Goal: Task Accomplishment & Management: Use online tool/utility

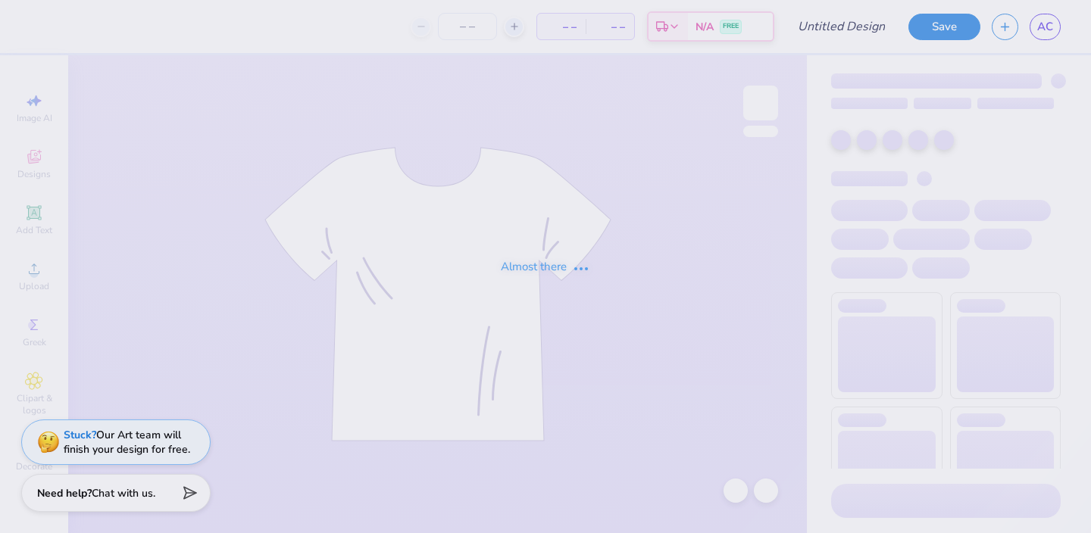
type input "AEPhi Fall PR 25"
type input "230"
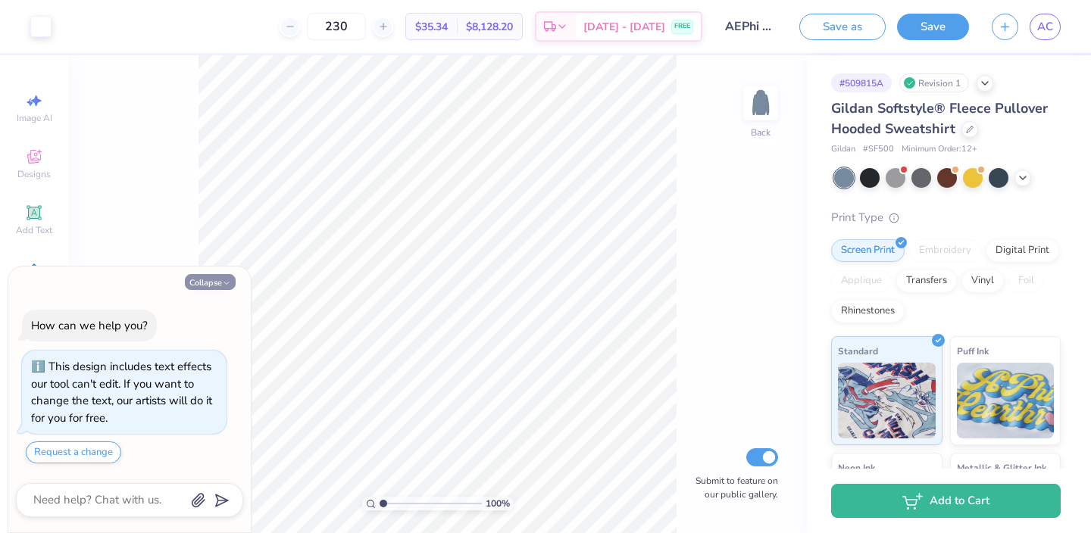
click at [216, 280] on button "Collapse" at bounding box center [210, 282] width 51 height 16
type textarea "x"
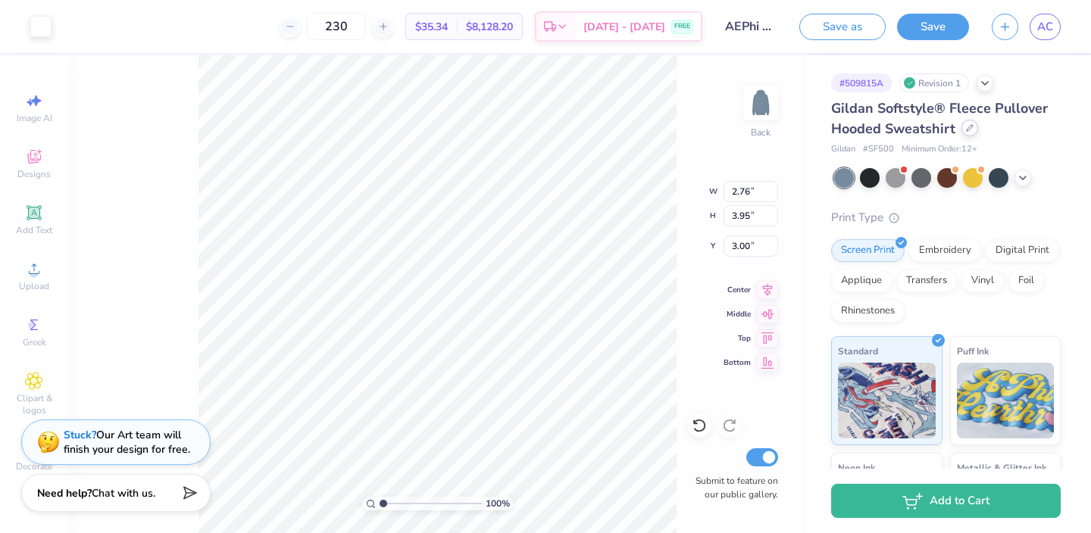
click at [967, 133] on div at bounding box center [969, 128] width 17 height 17
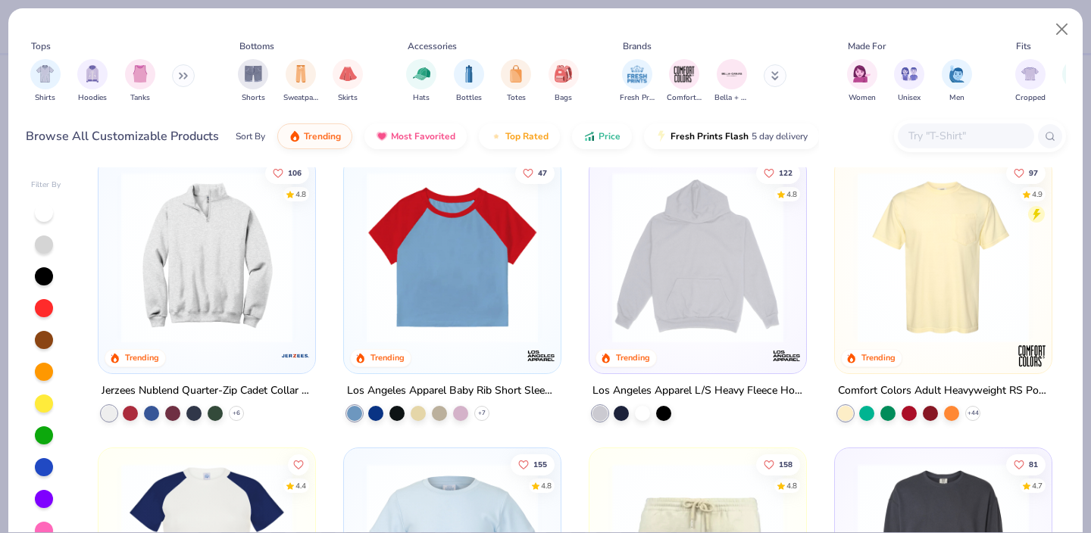
scroll to position [1465, 0]
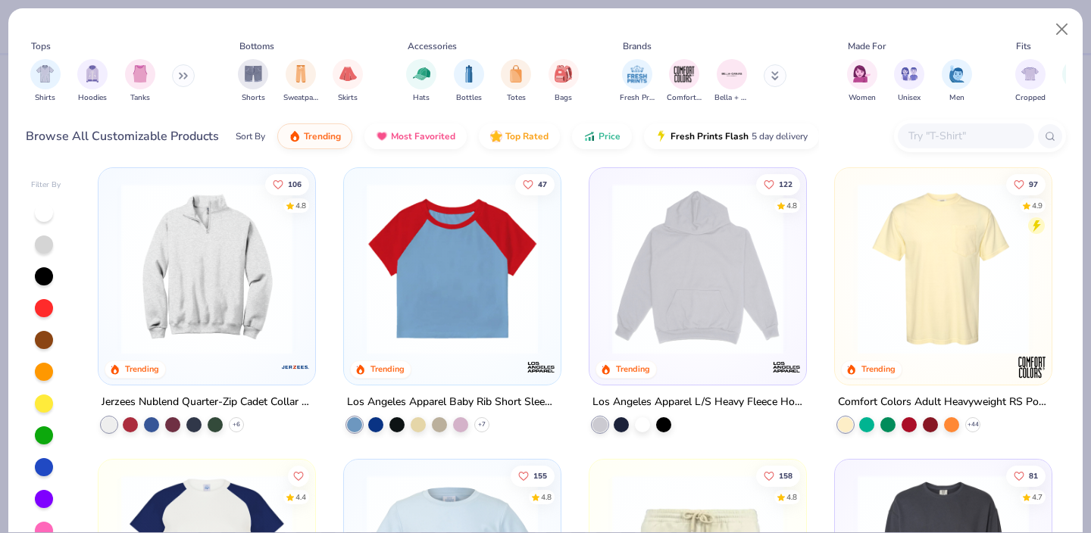
click at [710, 265] on img at bounding box center [698, 268] width 186 height 171
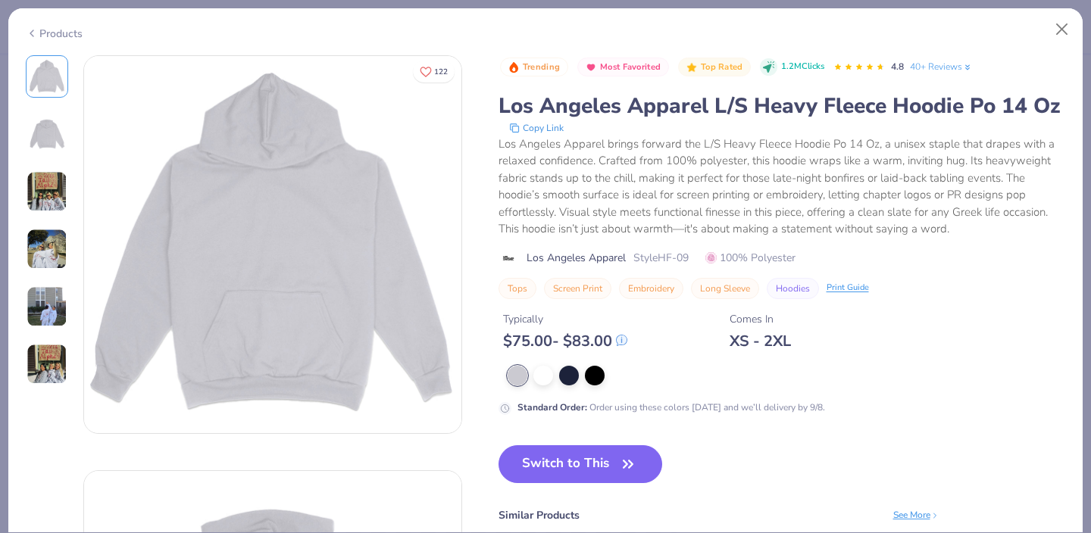
click at [41, 36] on div "Products" at bounding box center [54, 34] width 57 height 16
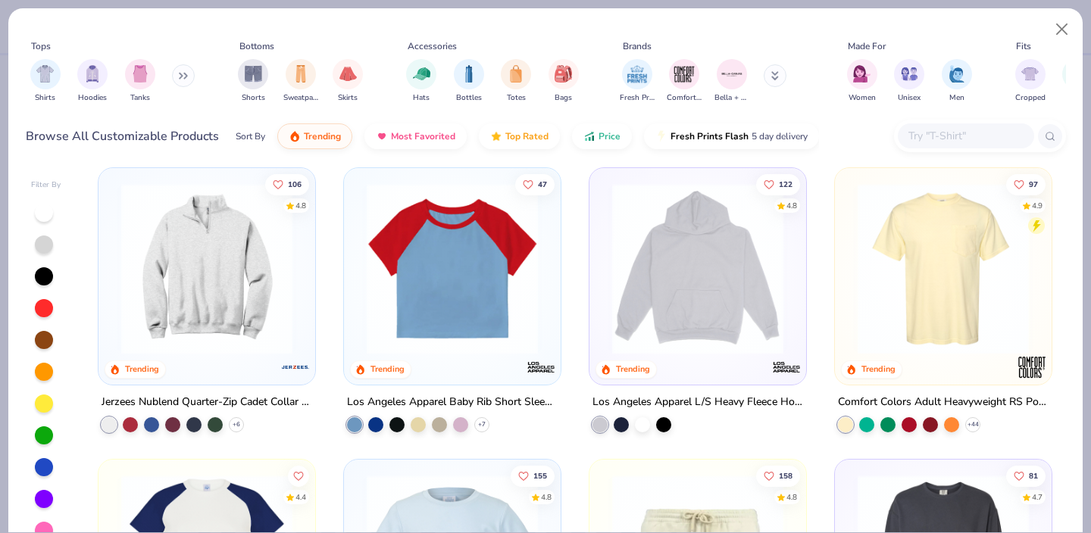
click at [48, 186] on div "Filter By" at bounding box center [46, 185] width 30 height 11
click at [602, 133] on span "Price" at bounding box center [609, 133] width 22 height 12
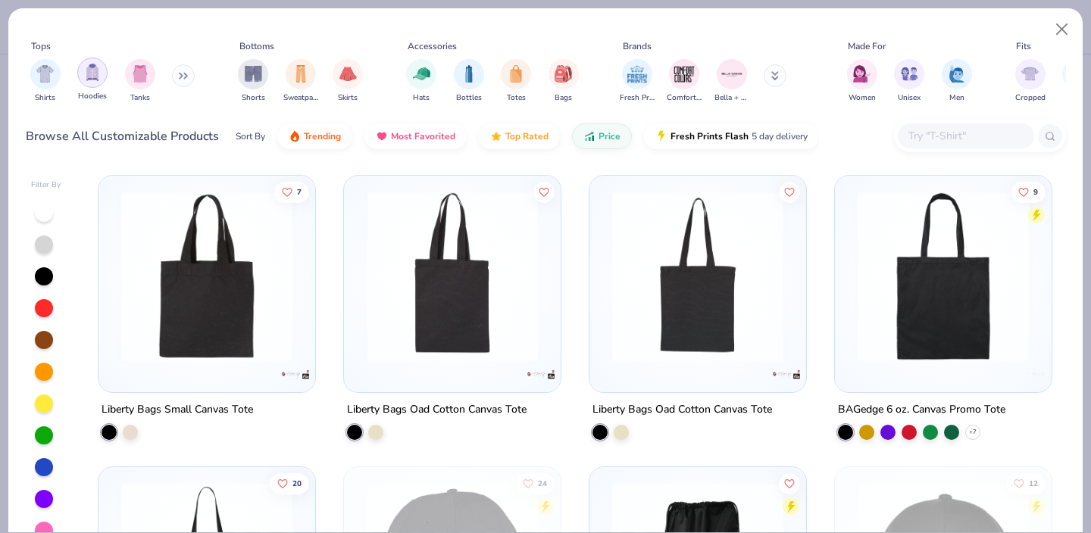
click at [94, 70] on img "filter for Hoodies" at bounding box center [92, 72] width 17 height 17
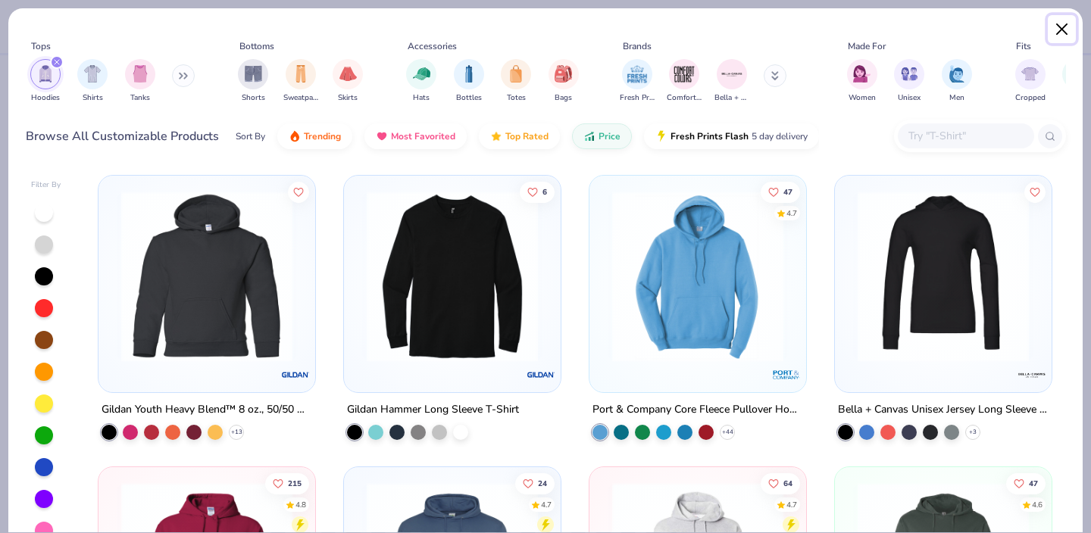
click at [1061, 25] on button "Close" at bounding box center [1062, 29] width 29 height 29
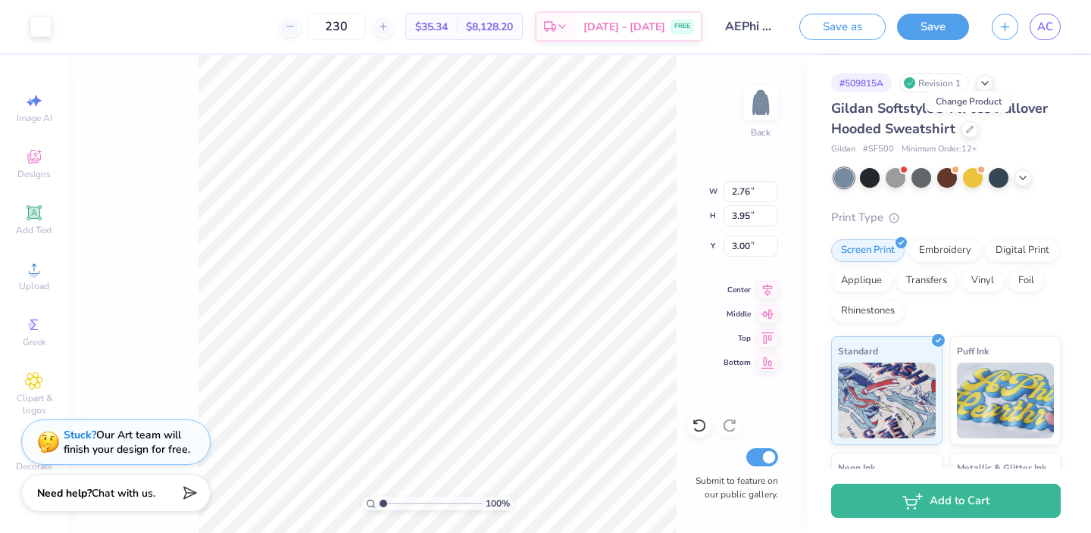
type input "3.20"
type input "4.15"
type input "3.51"
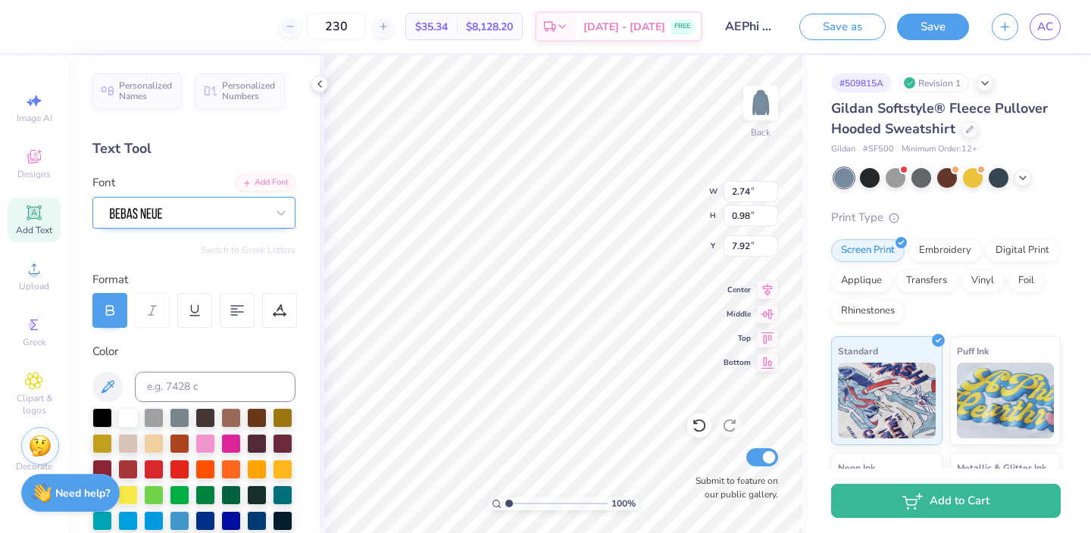
click at [228, 208] on div at bounding box center [187, 212] width 159 height 23
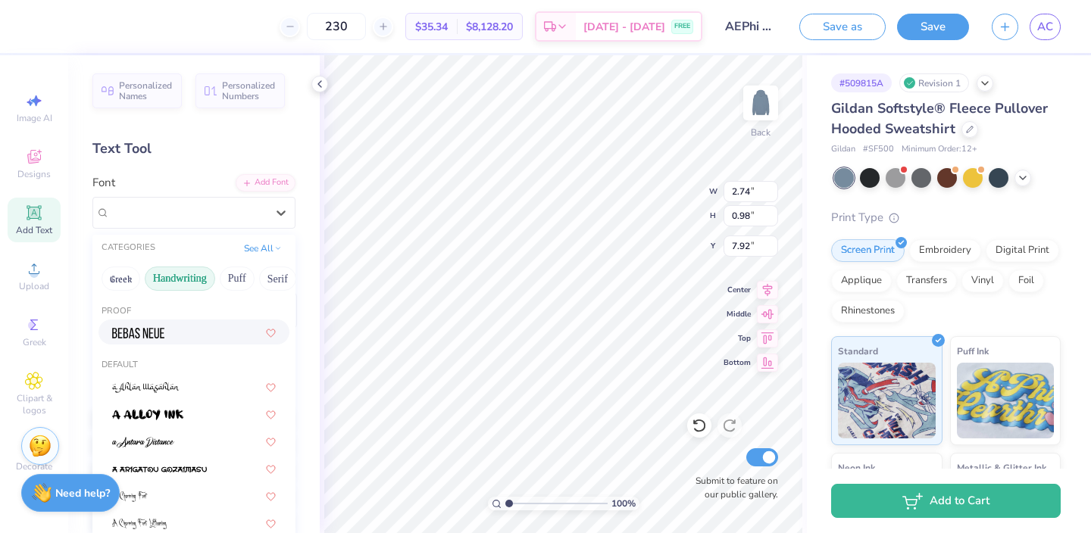
click at [185, 281] on button "Handwriting" at bounding box center [180, 279] width 70 height 24
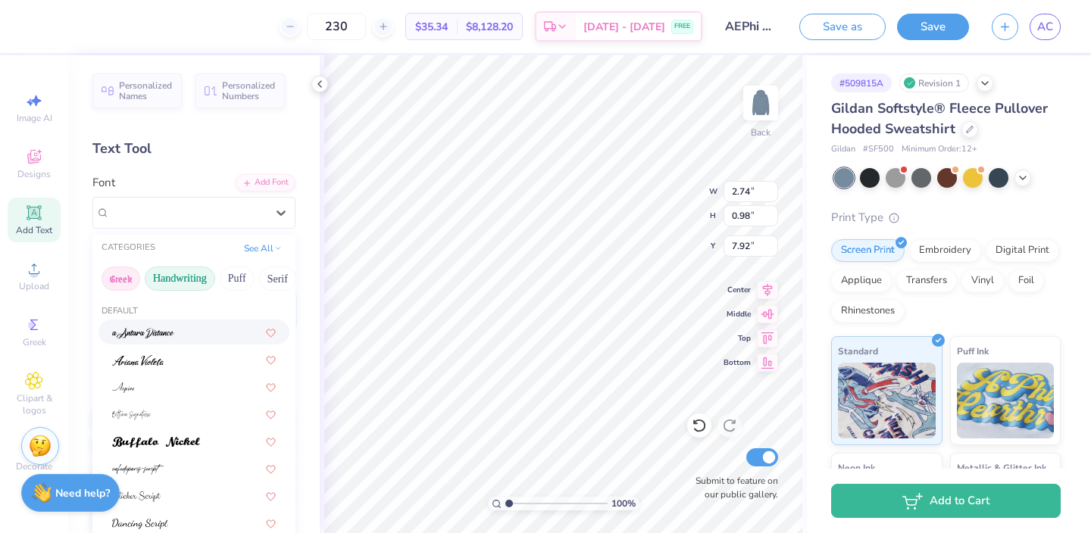
click at [127, 271] on button "Greek" at bounding box center [121, 279] width 39 height 24
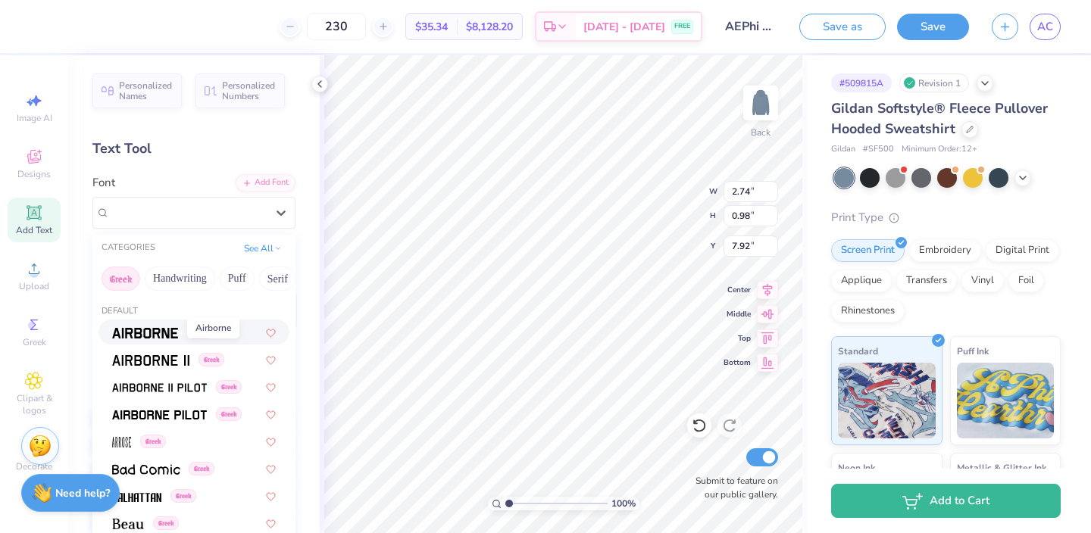
click at [150, 330] on img at bounding box center [145, 333] width 66 height 11
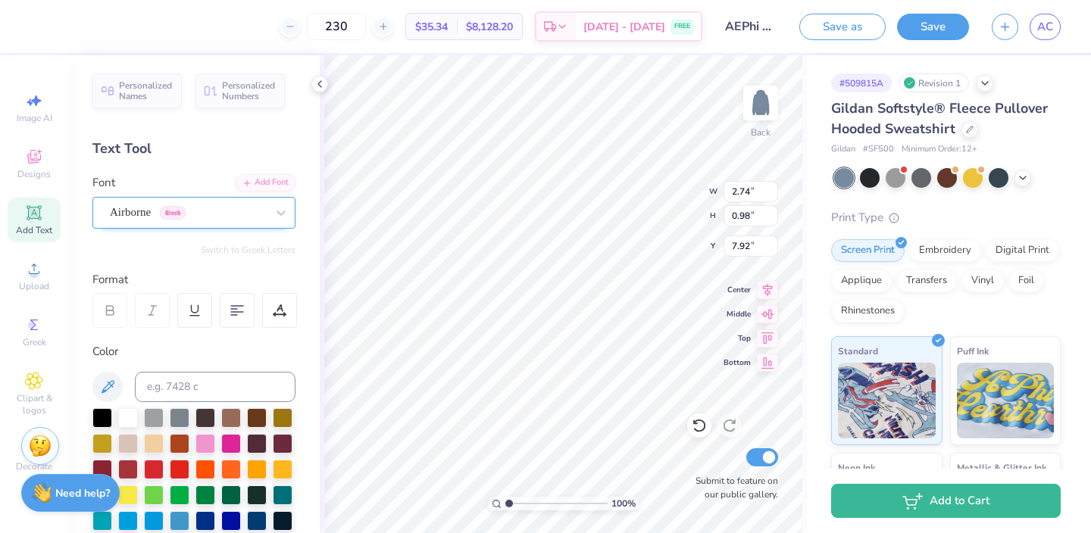
click at [262, 220] on div "Airborne Greek" at bounding box center [187, 212] width 159 height 23
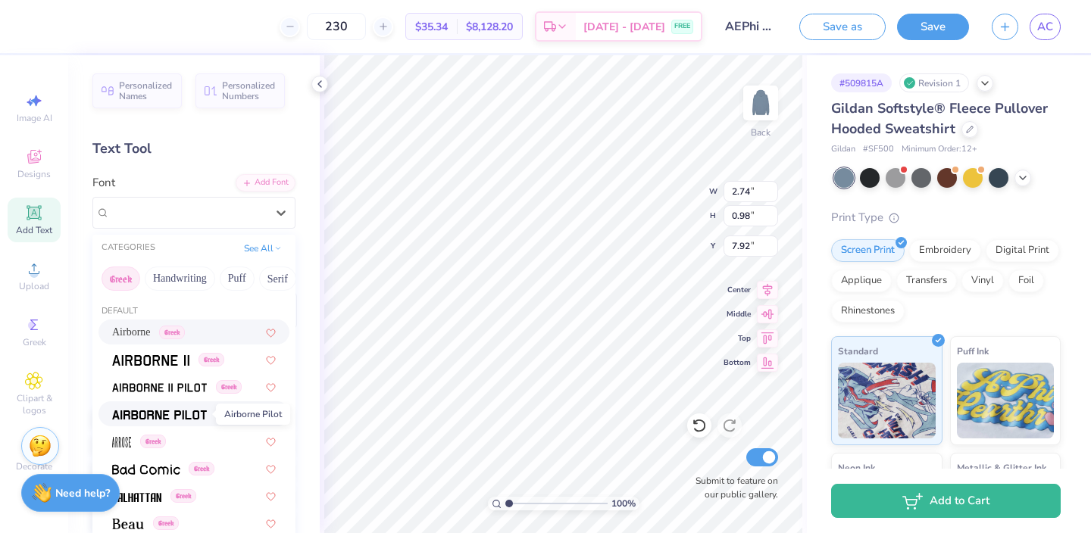
click at [167, 408] on span at bounding box center [159, 414] width 95 height 16
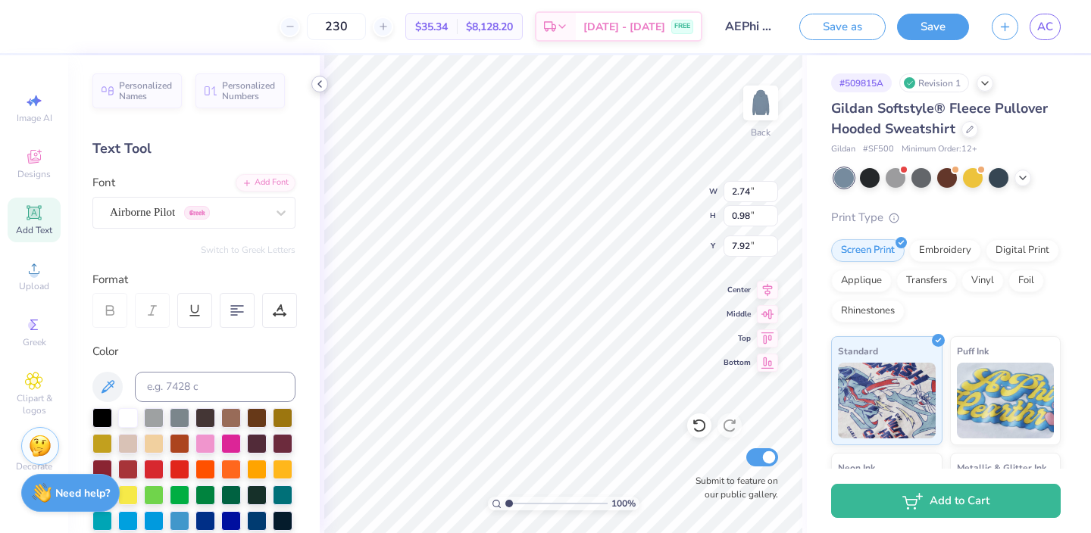
click at [322, 83] on icon at bounding box center [320, 84] width 12 height 12
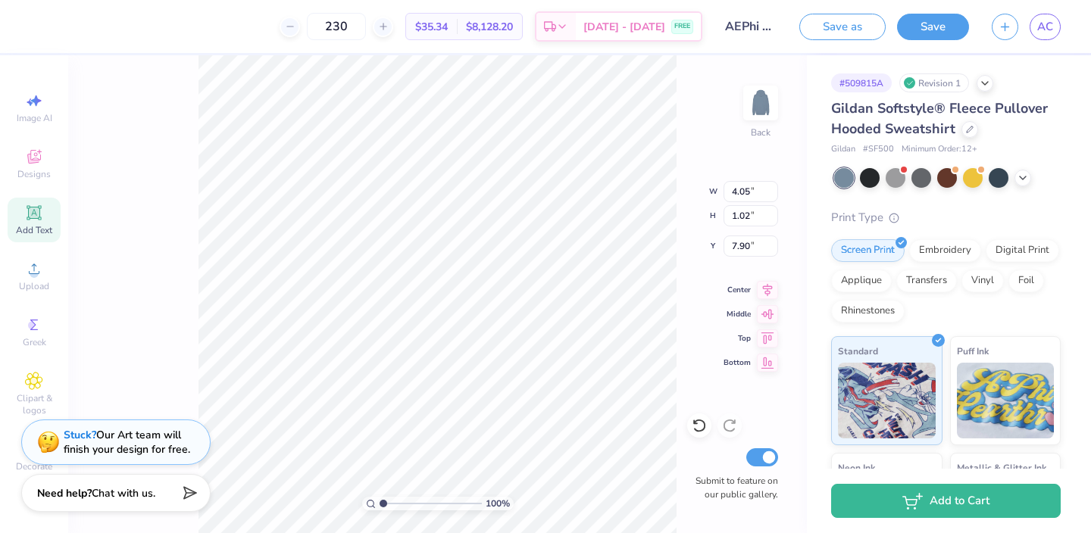
type input "4.05"
type input "1.02"
type input "7.90"
click at [698, 424] on icon at bounding box center [699, 425] width 15 height 15
type input "2.74"
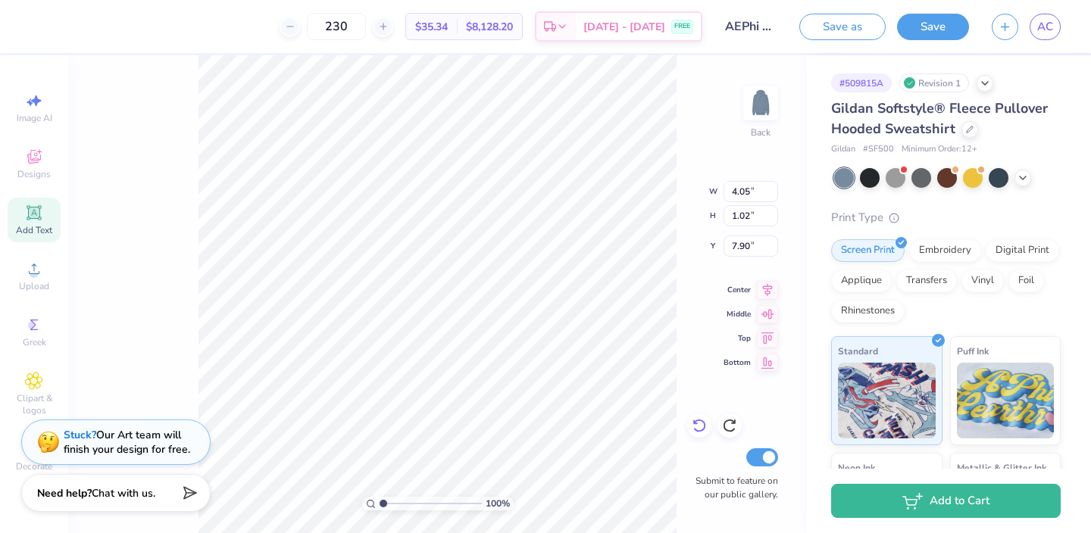
type input "0.98"
type input "7.92"
click at [698, 424] on icon at bounding box center [699, 425] width 15 height 15
